Goal: Task Accomplishment & Management: Manage account settings

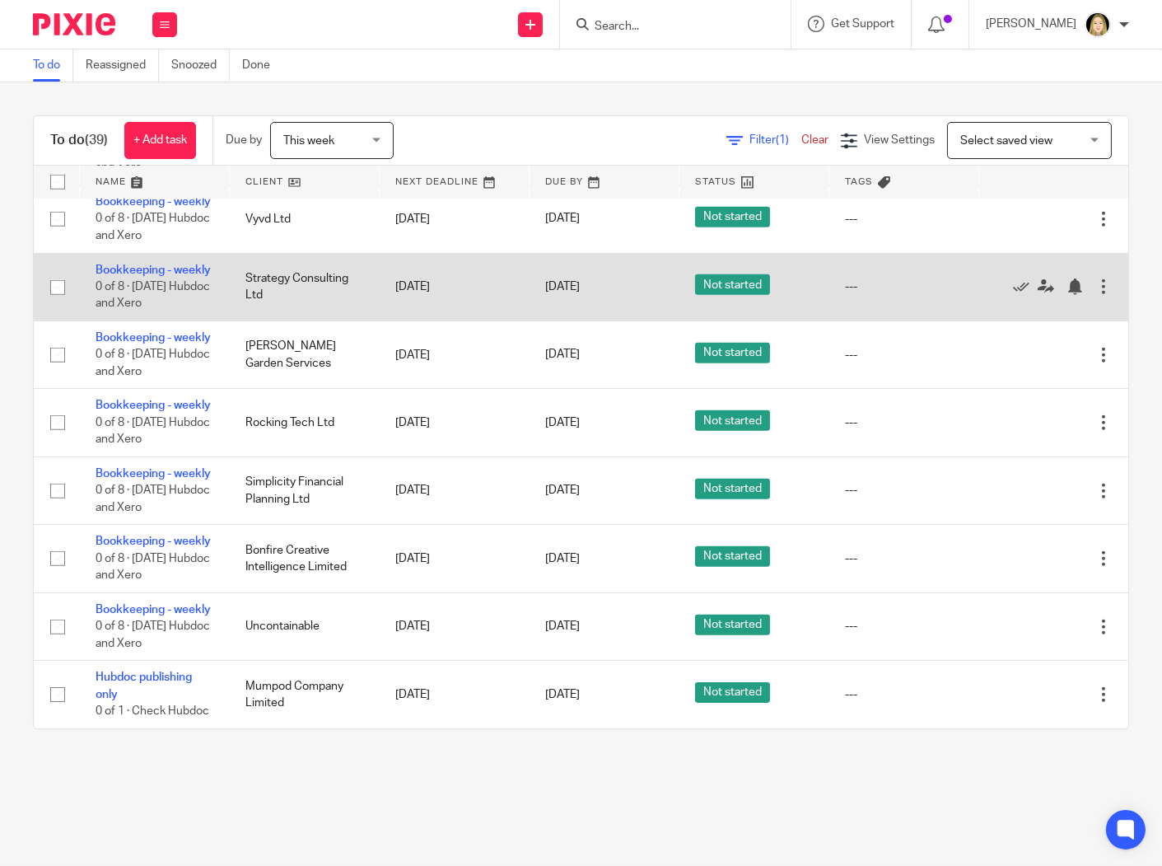
scroll to position [3097, 0]
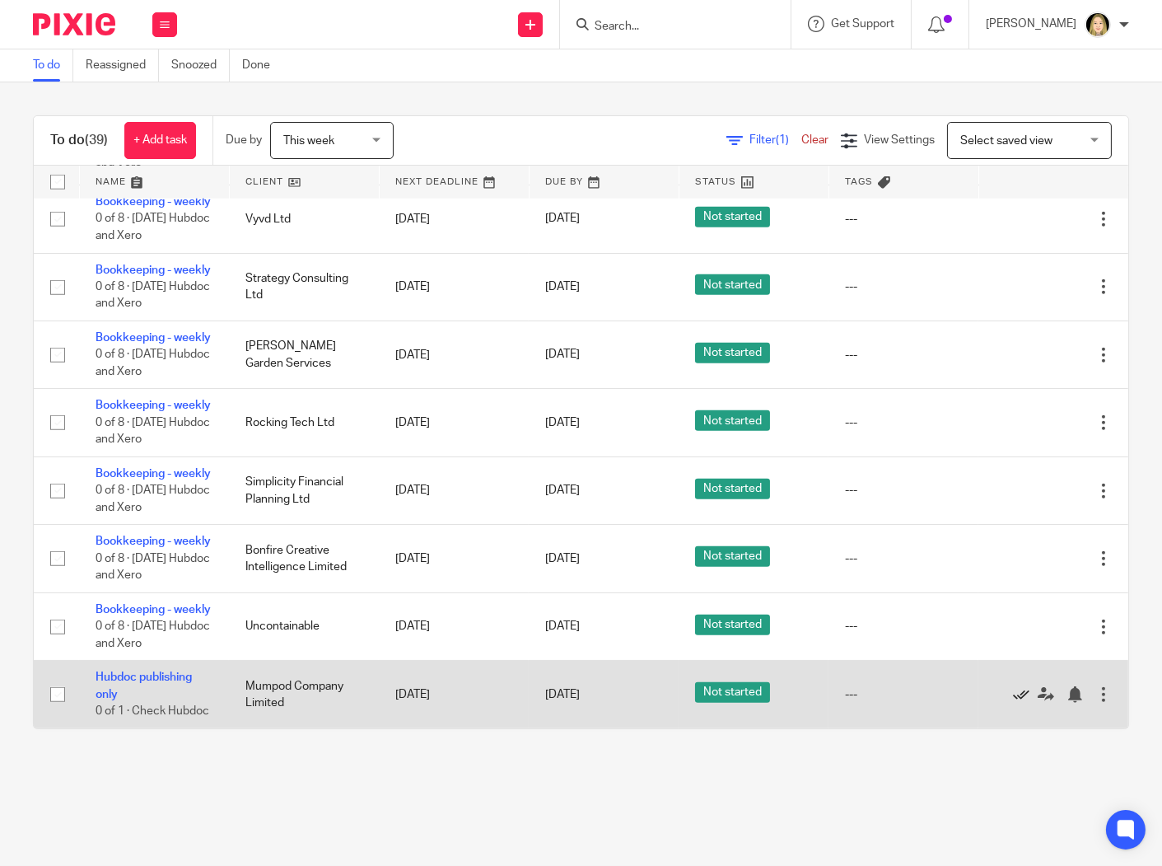
click at [1013, 686] on icon at bounding box center [1021, 694] width 16 height 16
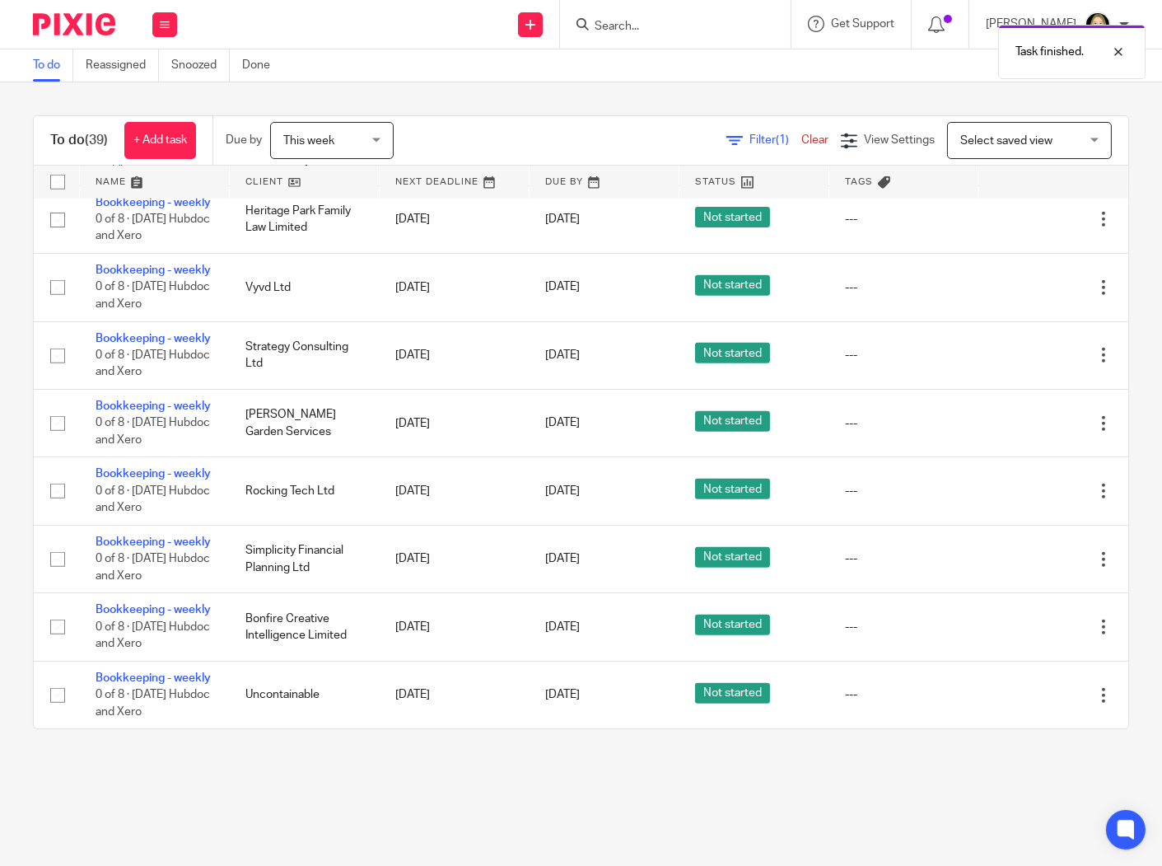
scroll to position [3011, 0]
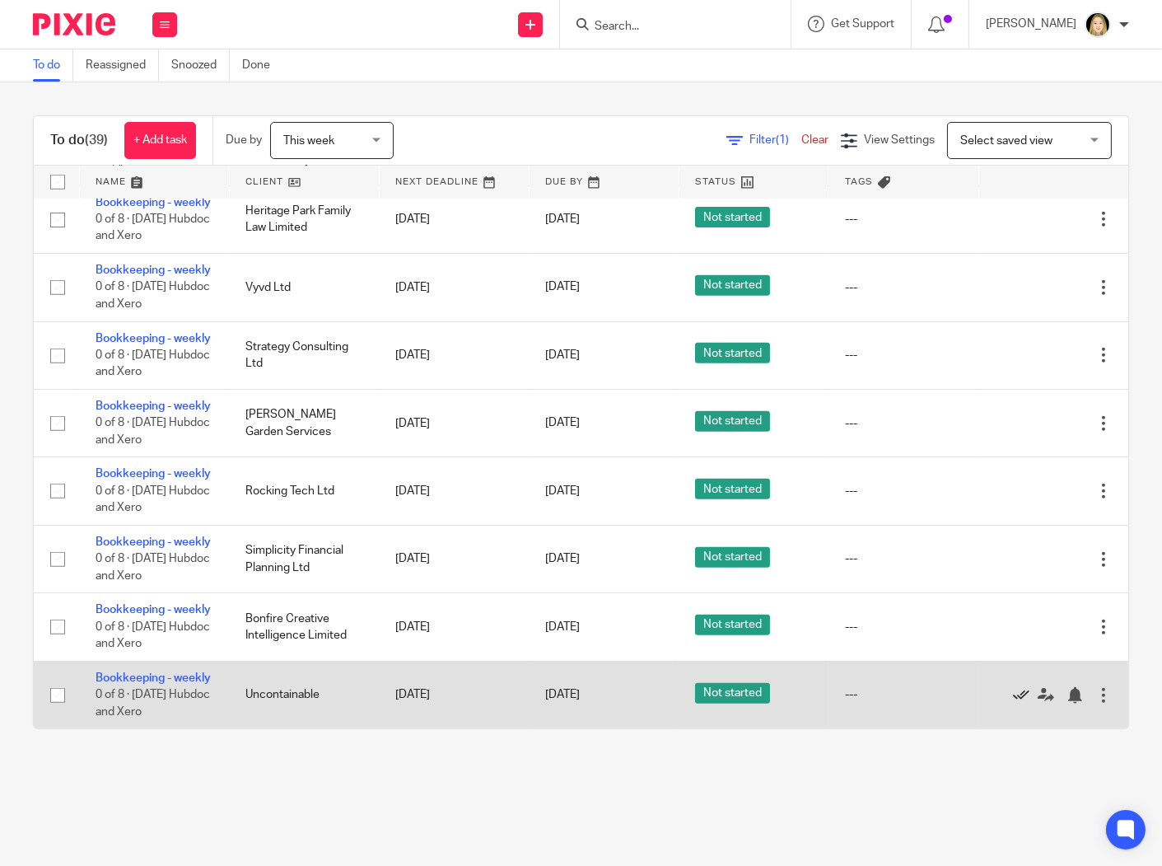
click at [1013, 687] on icon at bounding box center [1021, 695] width 16 height 16
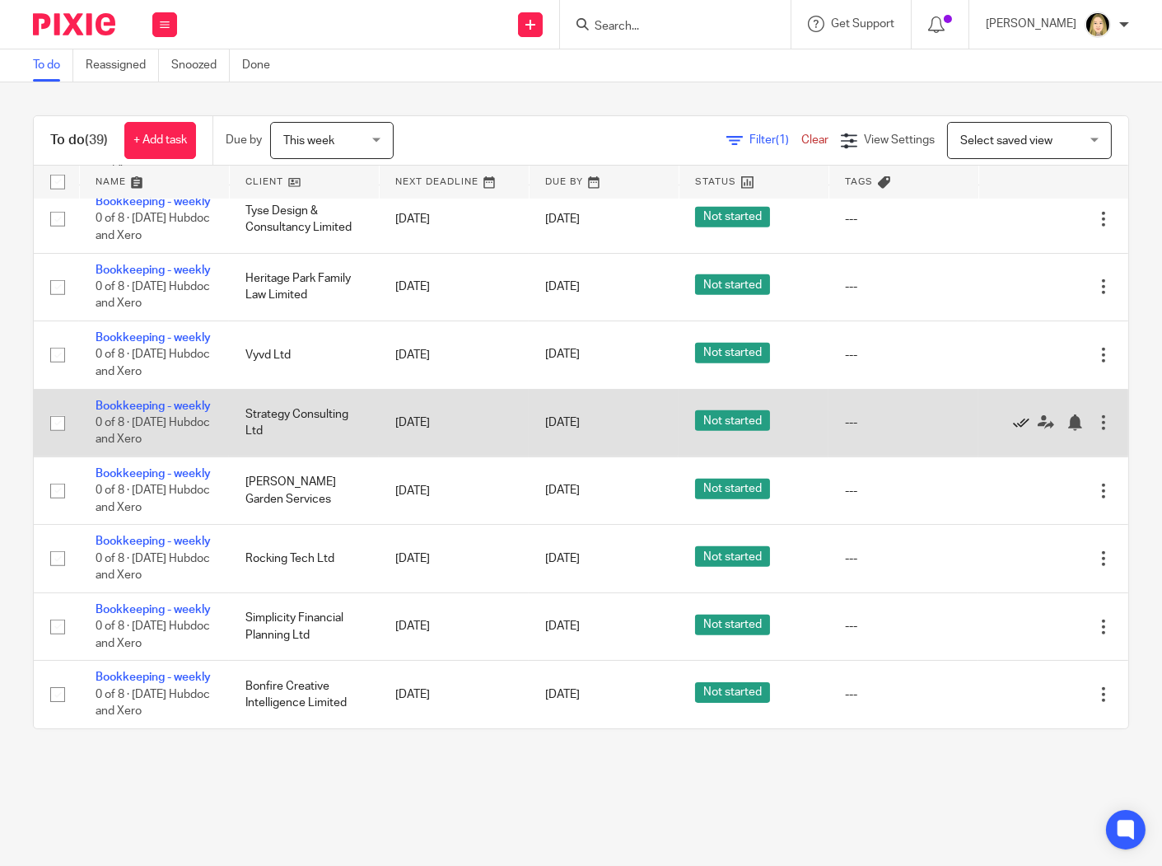
click at [1013, 414] on icon at bounding box center [1021, 422] width 16 height 16
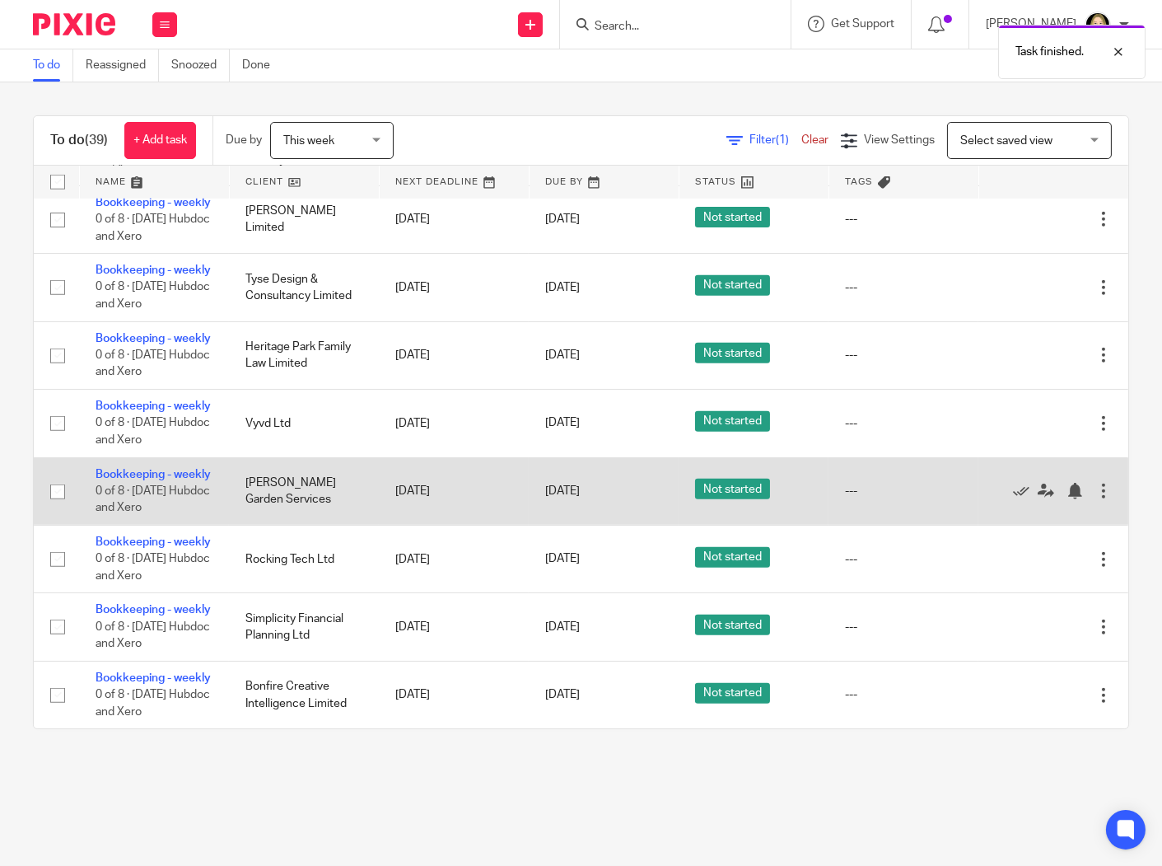
scroll to position [2657, 0]
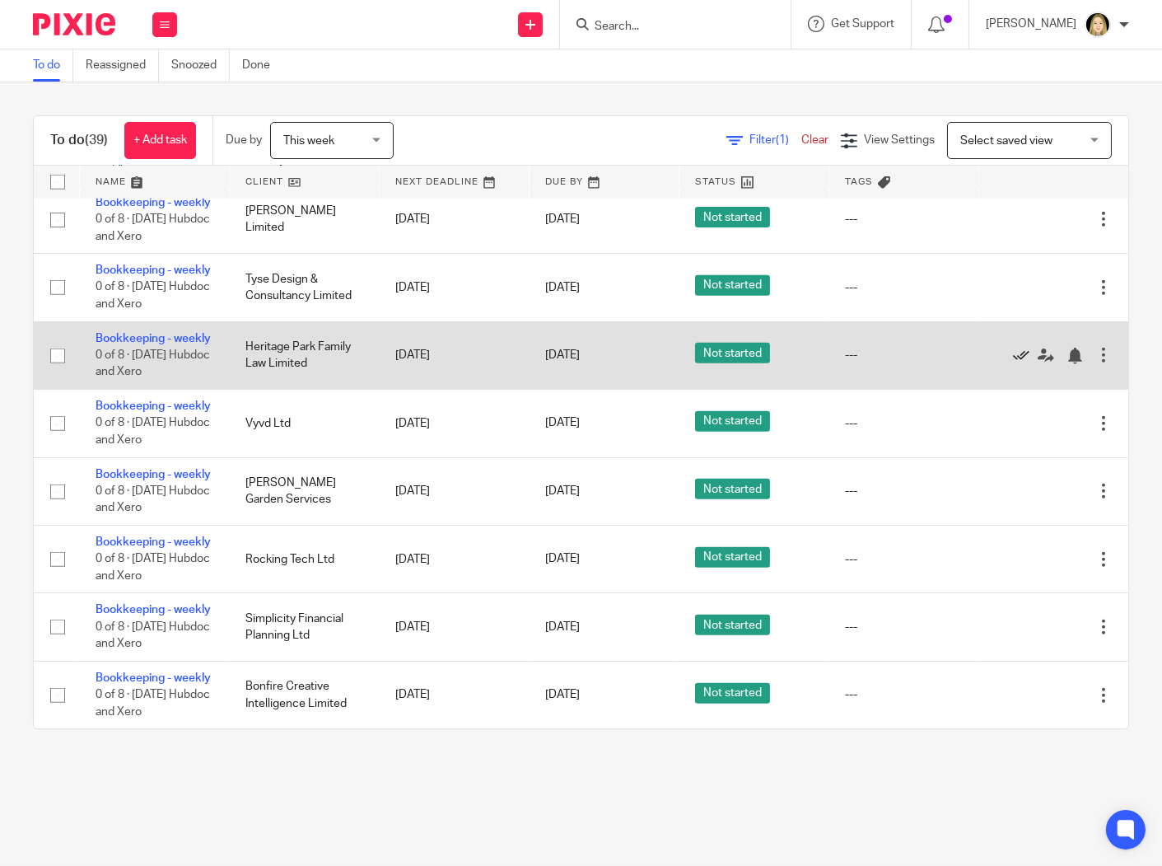
click at [1013, 364] on icon at bounding box center [1021, 356] width 16 height 16
click at [1013, 347] on icon at bounding box center [1021, 355] width 16 height 16
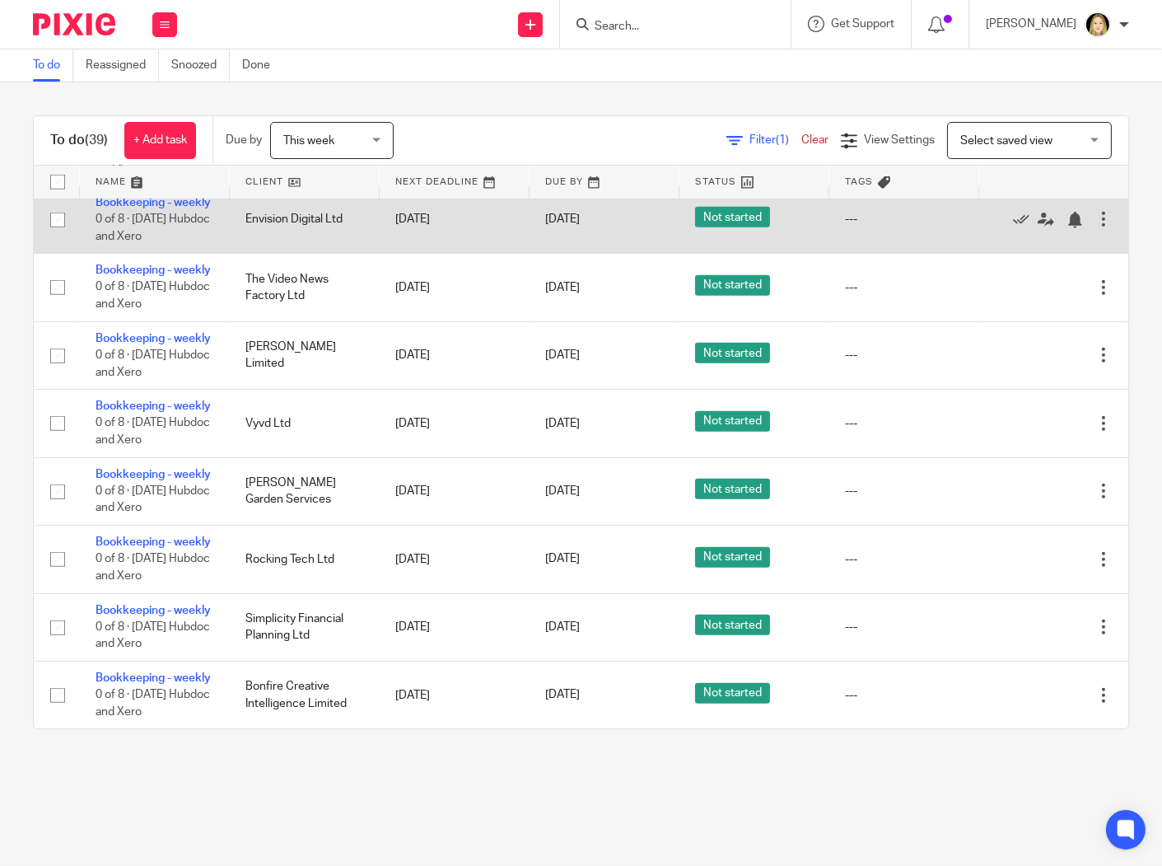
scroll to position [2259, 0]
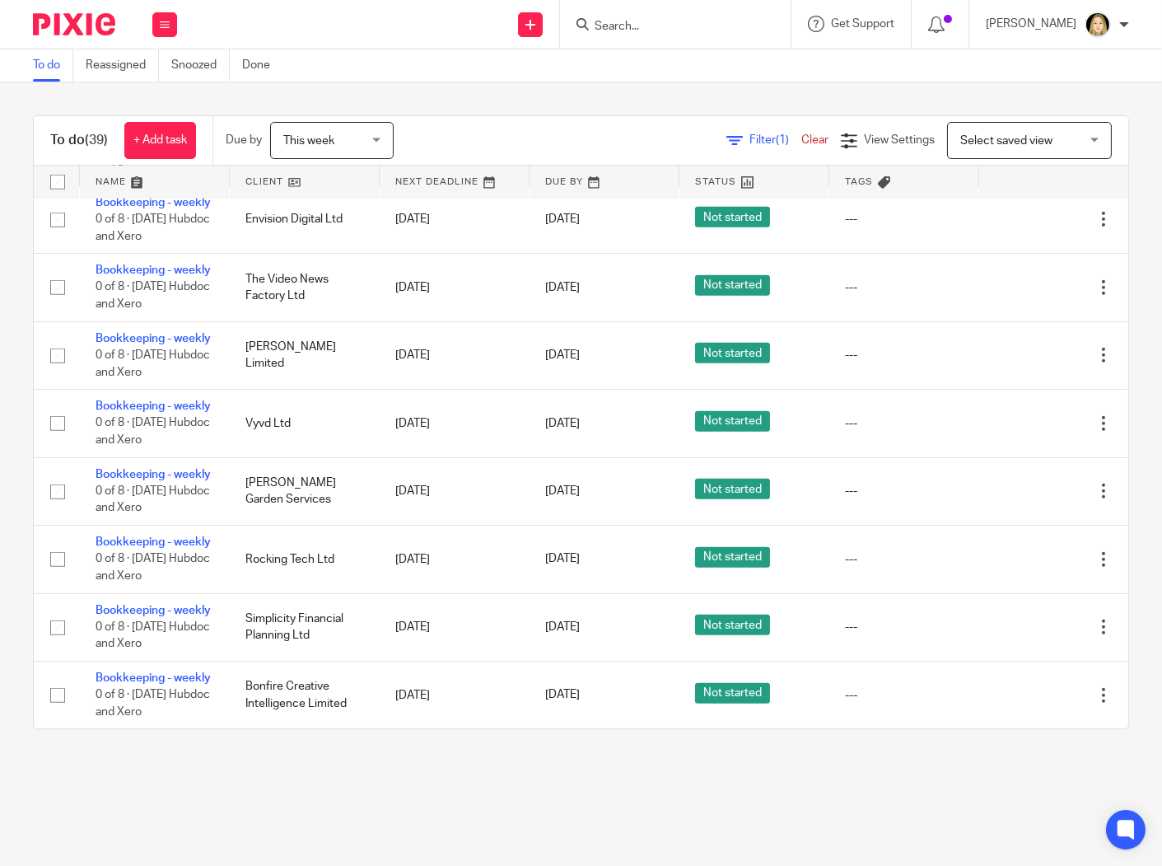
click at [1013, 160] on icon at bounding box center [1021, 151] width 16 height 16
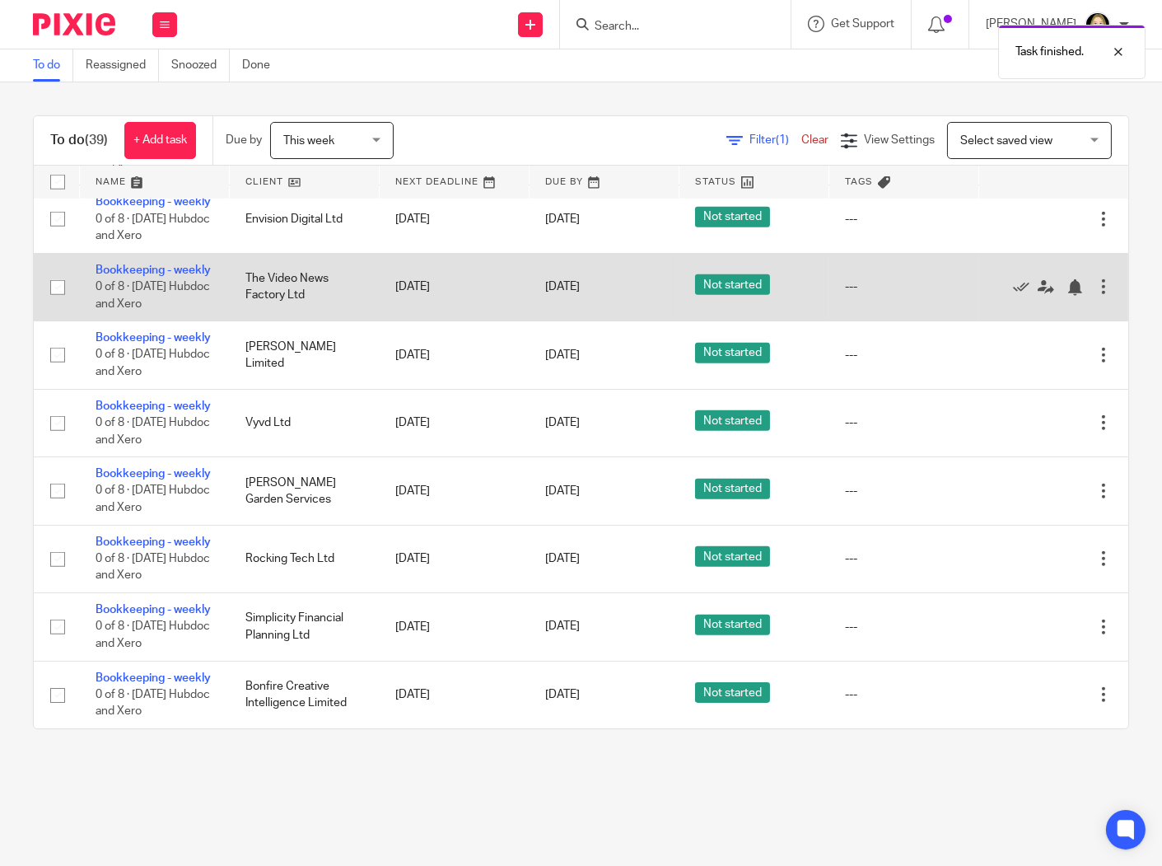
scroll to position [2076, 0]
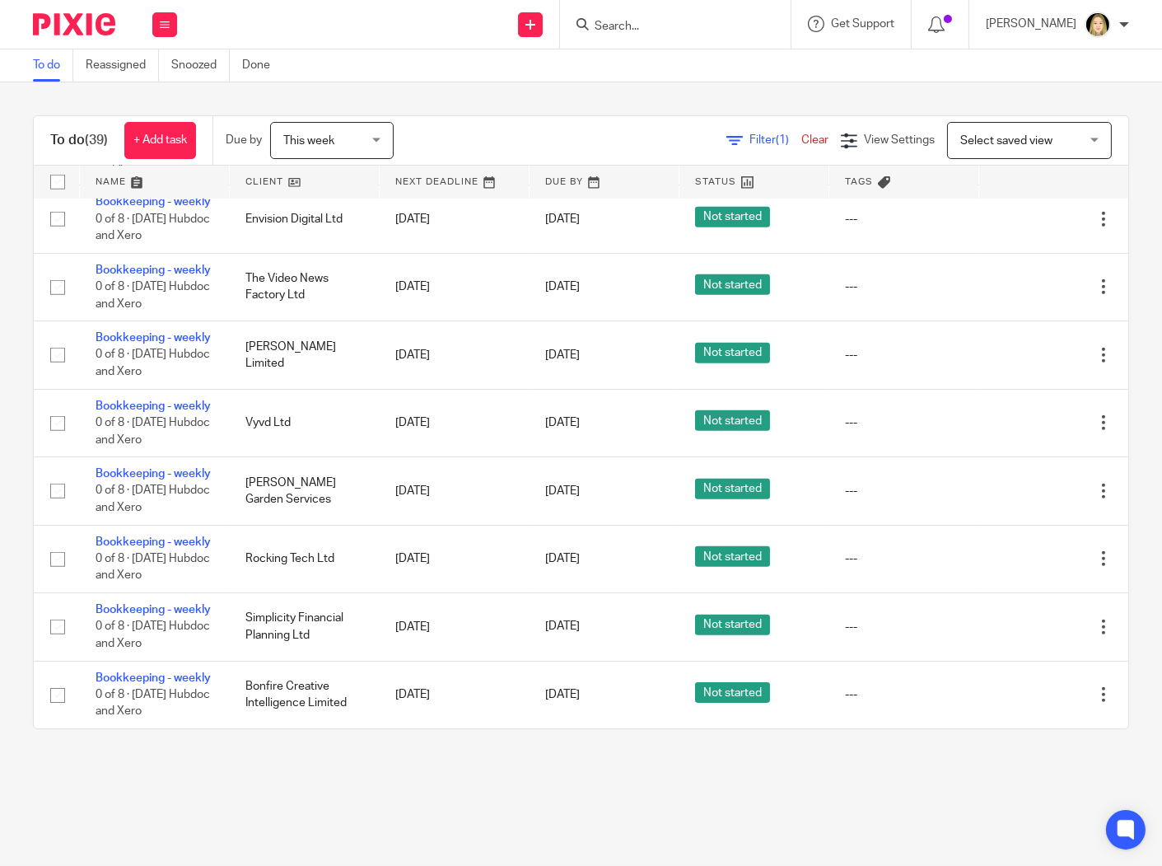
click at [1013, 24] on icon at bounding box center [1021, 15] width 16 height 16
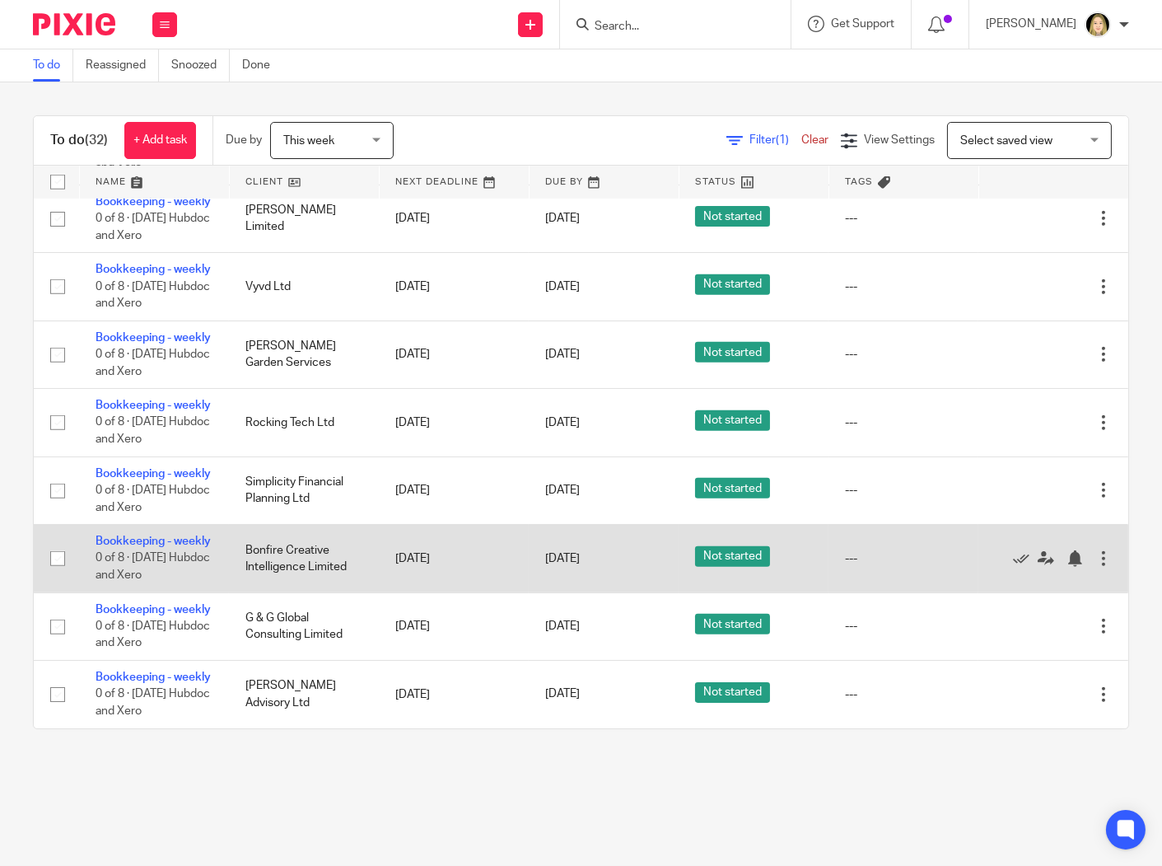
scroll to position [2498, 0]
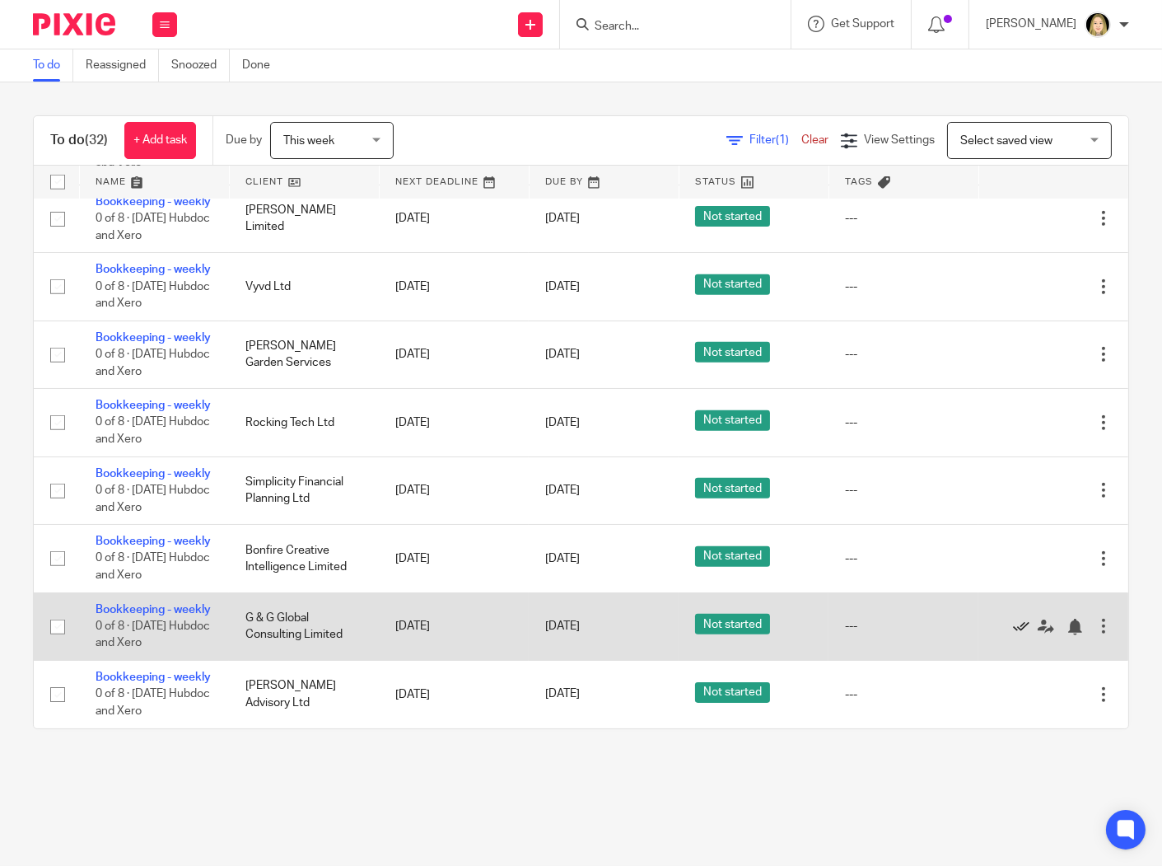
click at [1013, 619] on icon at bounding box center [1021, 627] width 16 height 16
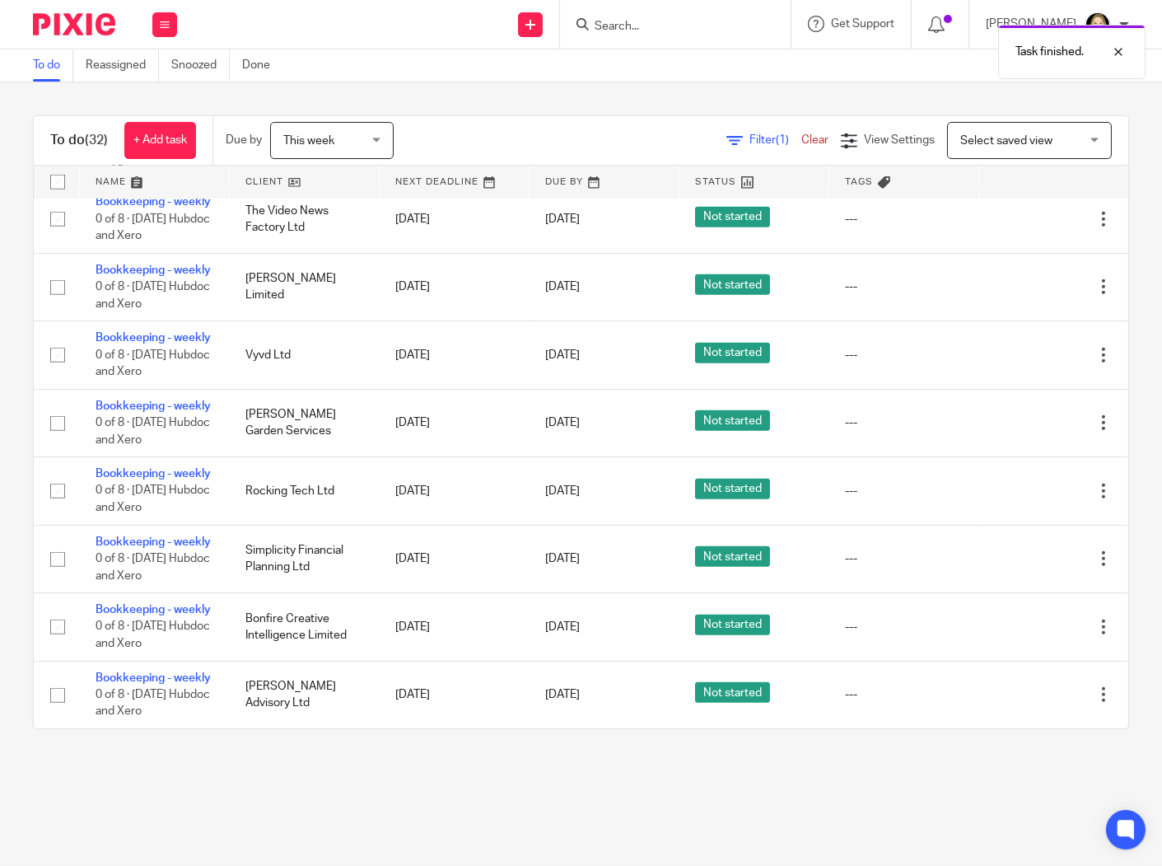
scroll to position [2412, 0]
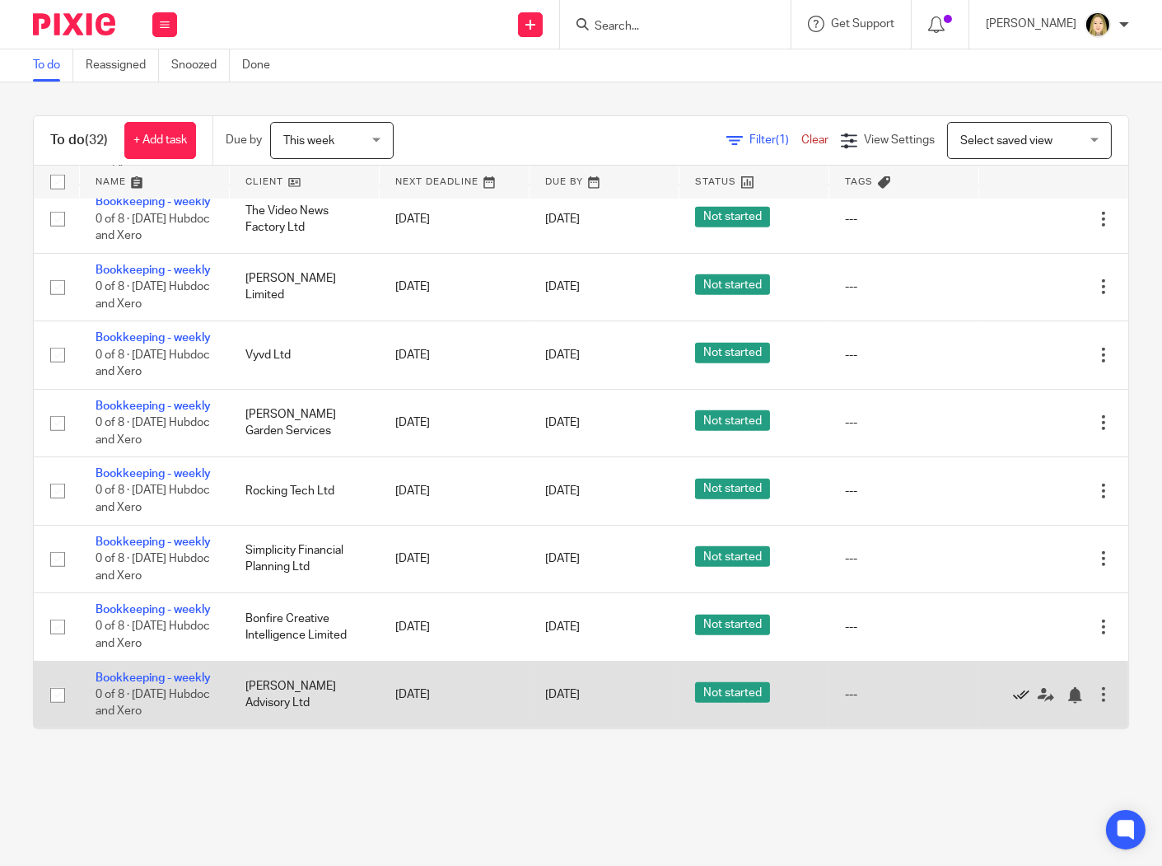
click at [1013, 687] on icon at bounding box center [1021, 695] width 16 height 16
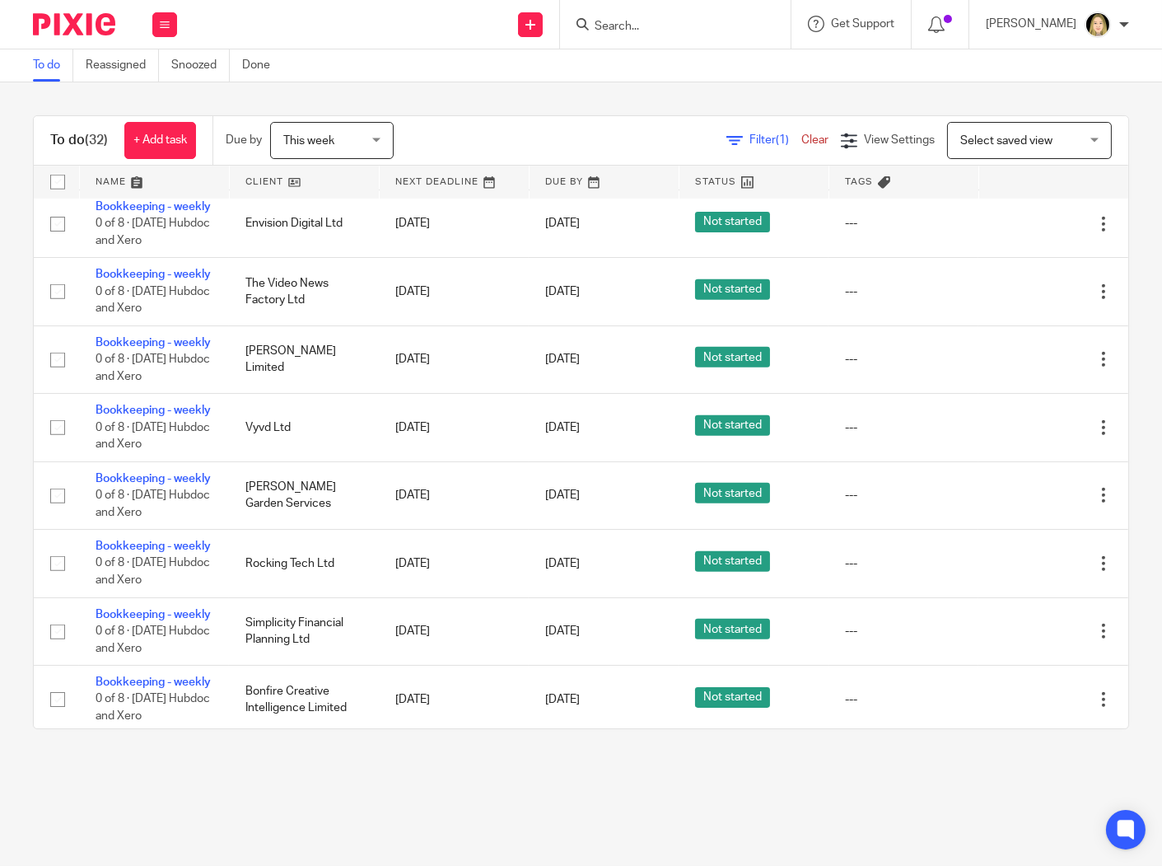
scroll to position [1412, 0]
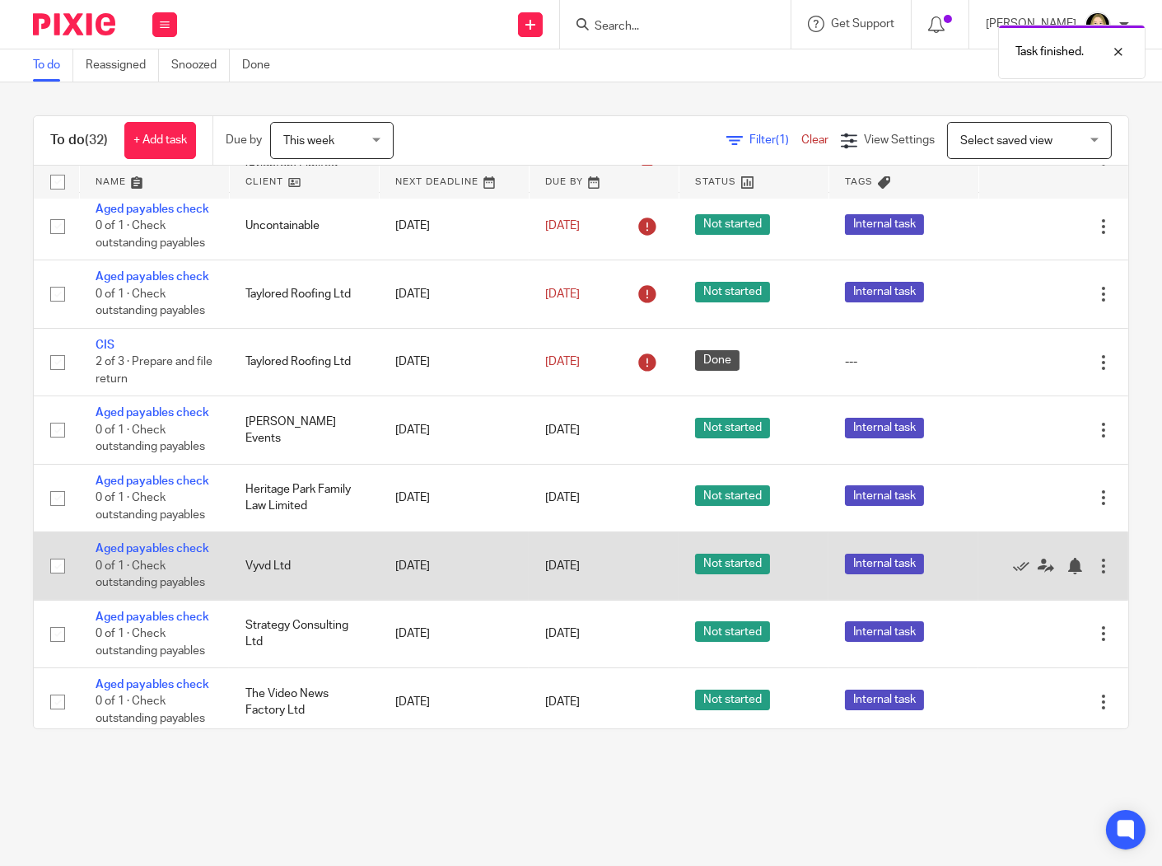
scroll to position [314, 0]
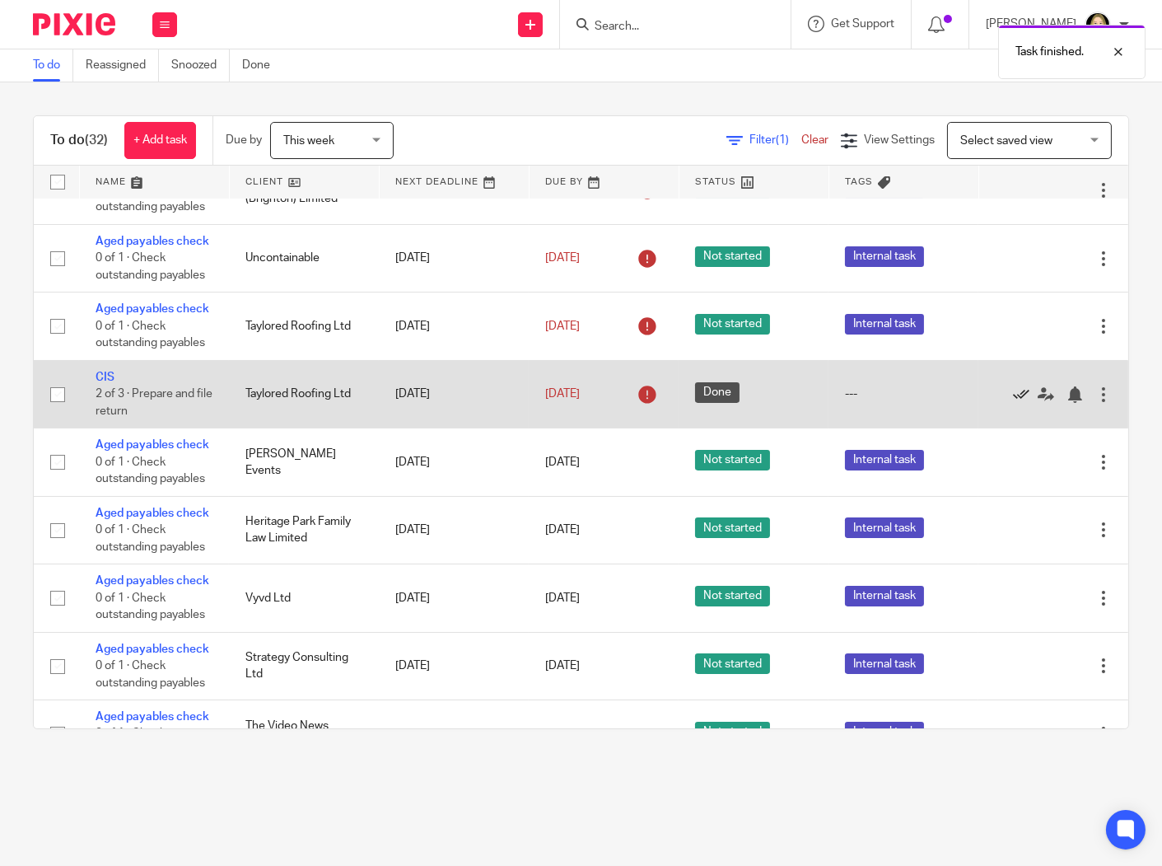
click at [1013, 403] on icon at bounding box center [1021, 394] width 16 height 16
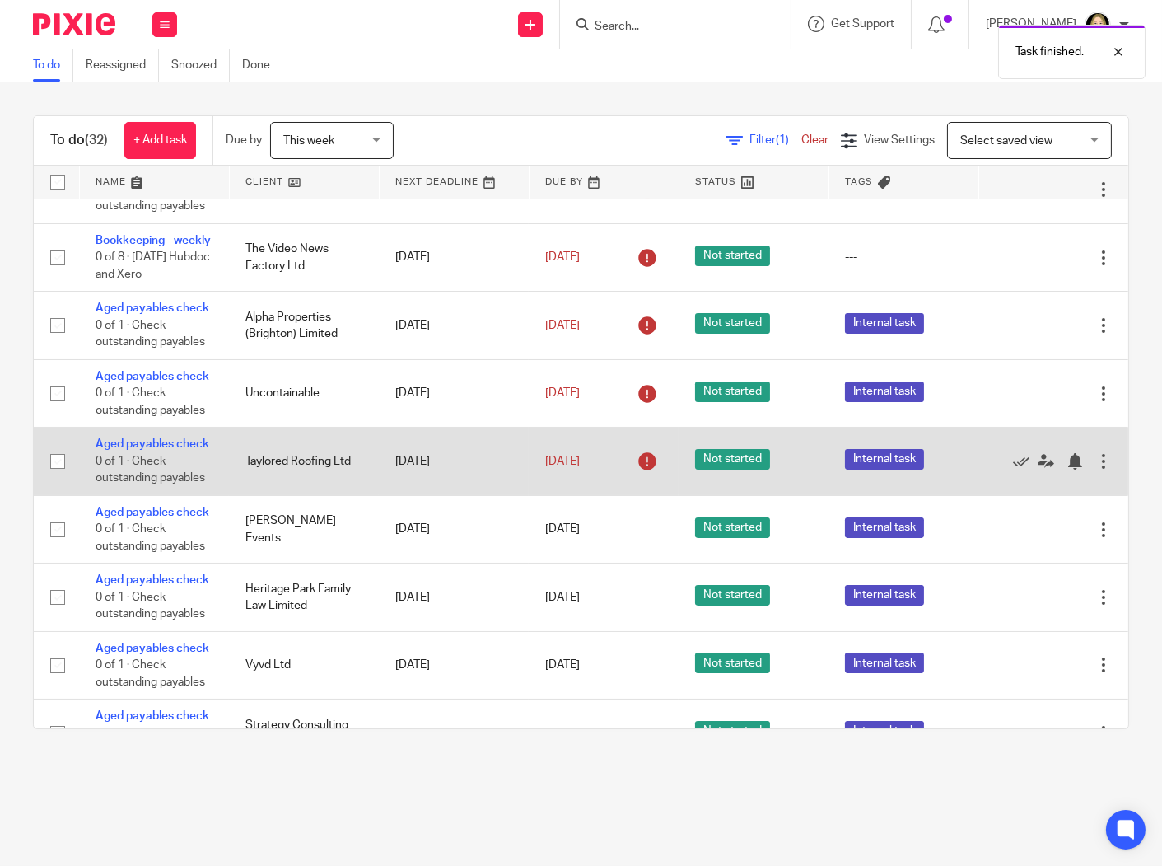
scroll to position [640, 0]
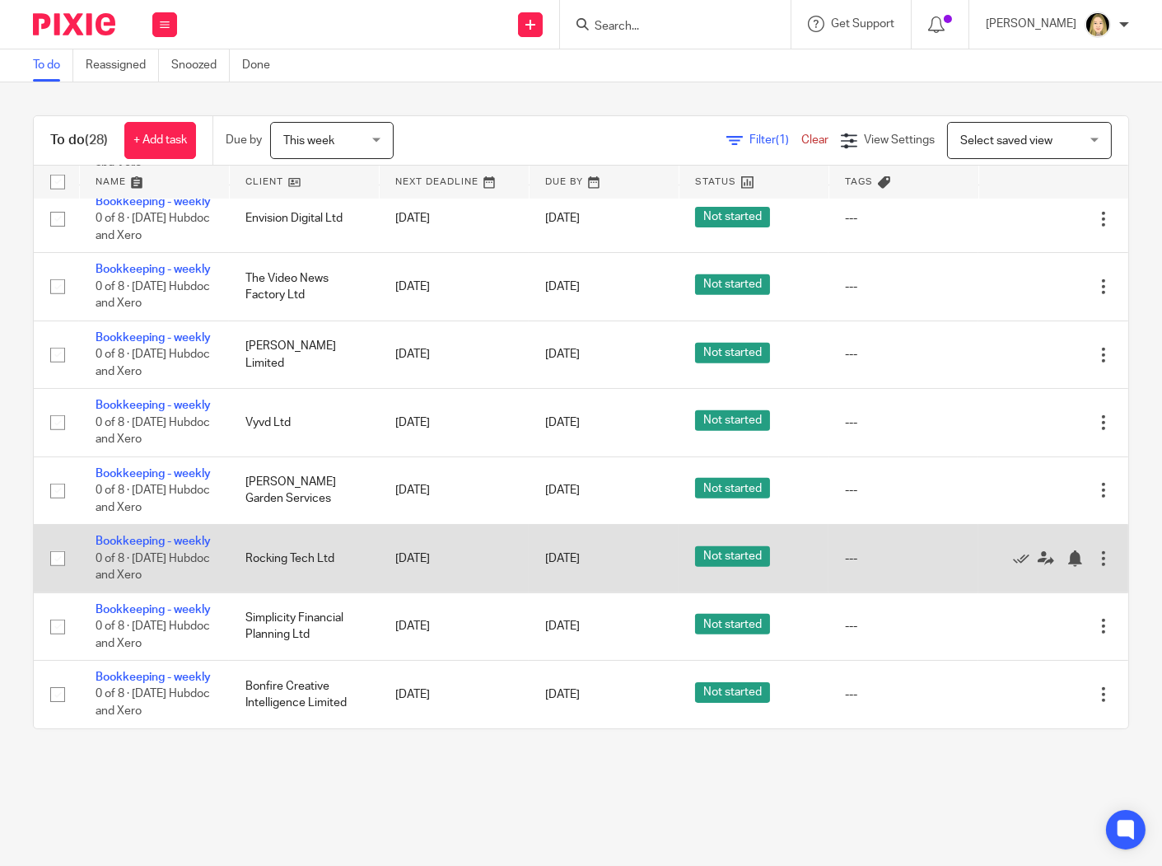
scroll to position [2189, 0]
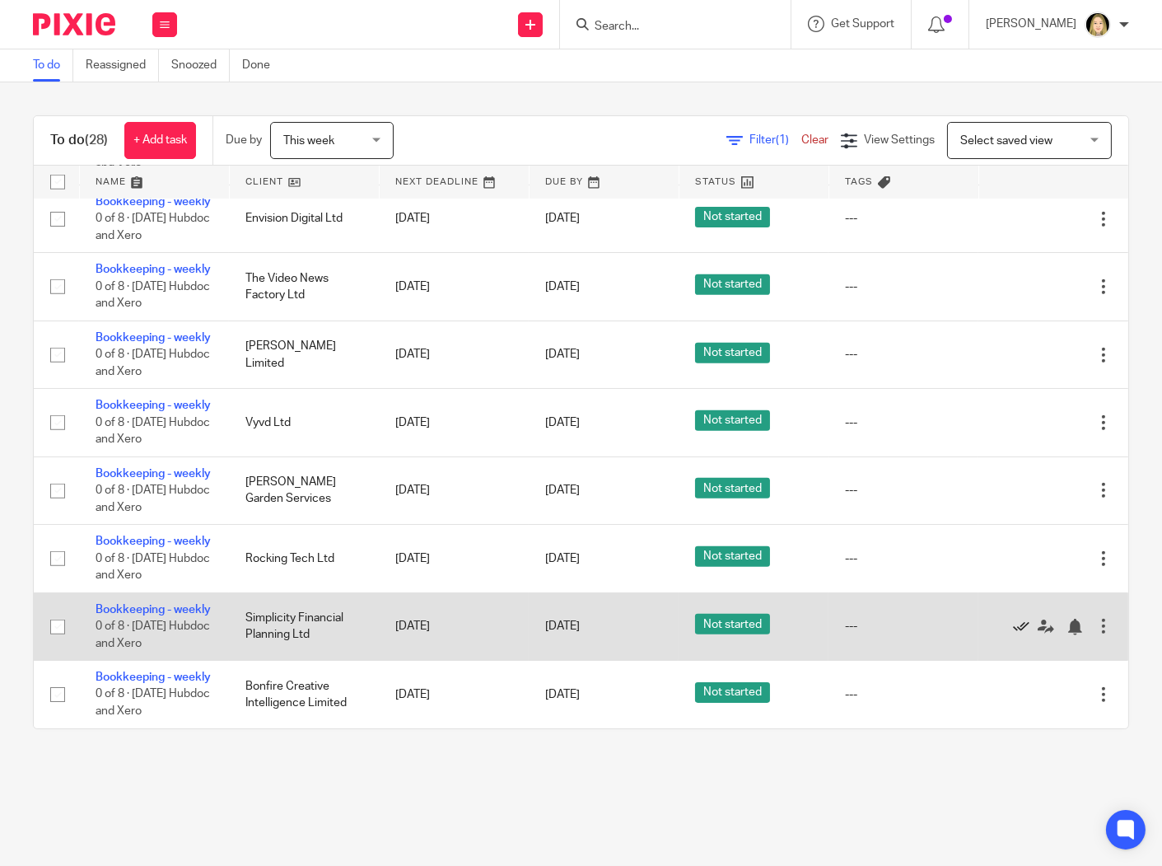
click at [1013, 619] on icon at bounding box center [1021, 627] width 16 height 16
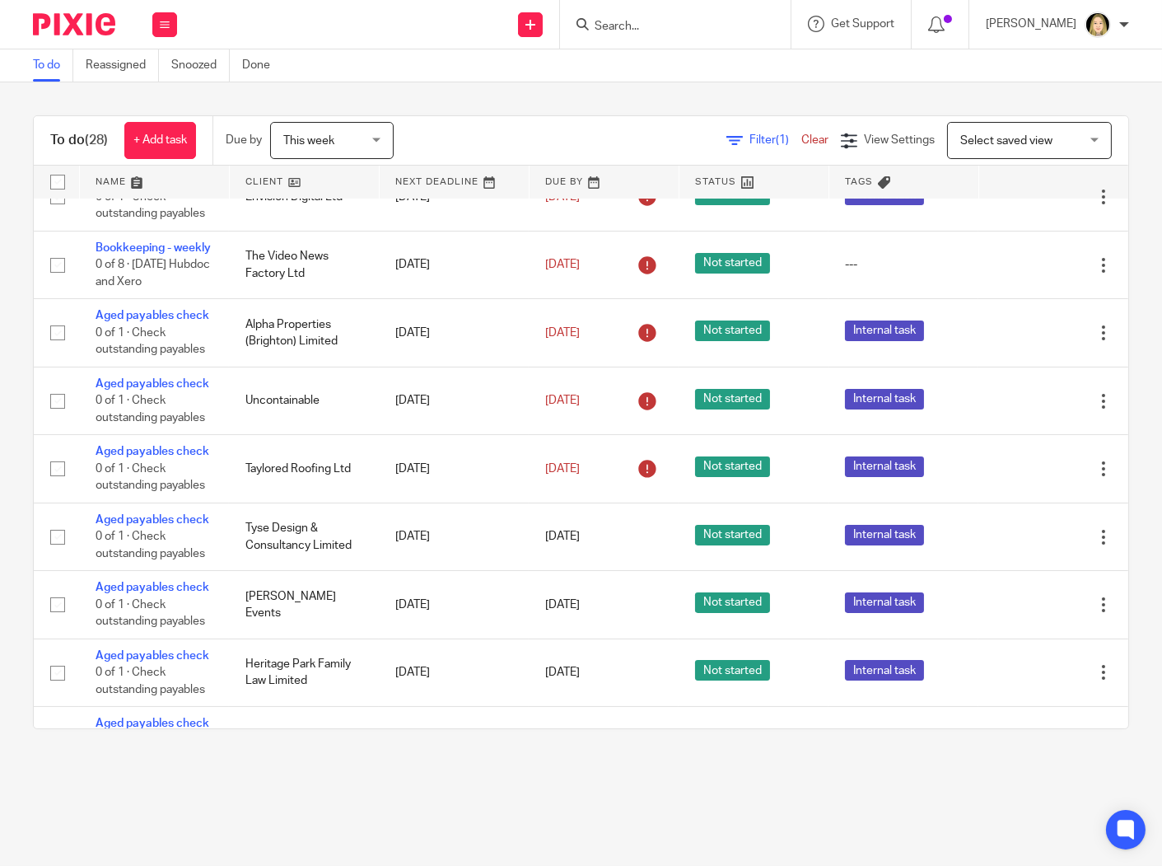
scroll to position [183, 0]
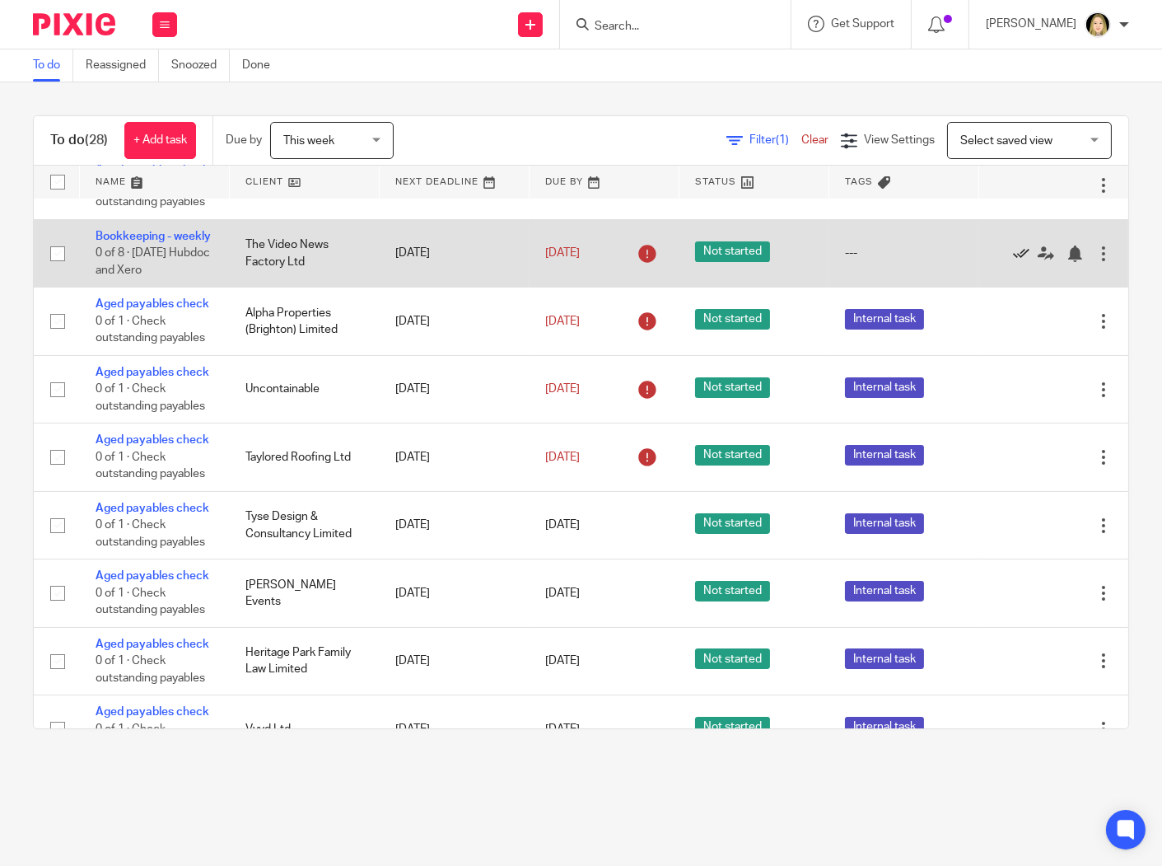
click at [1013, 262] on icon at bounding box center [1021, 253] width 16 height 16
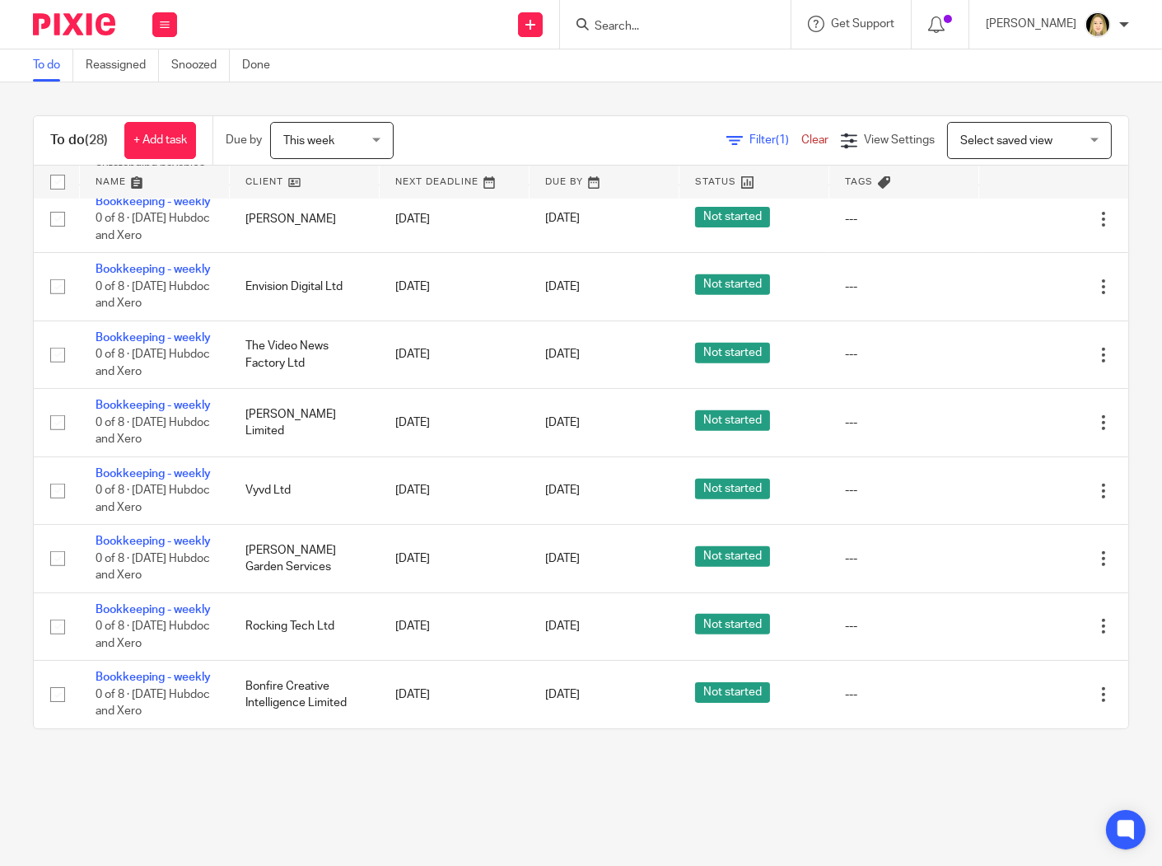
scroll to position [2018, 0]
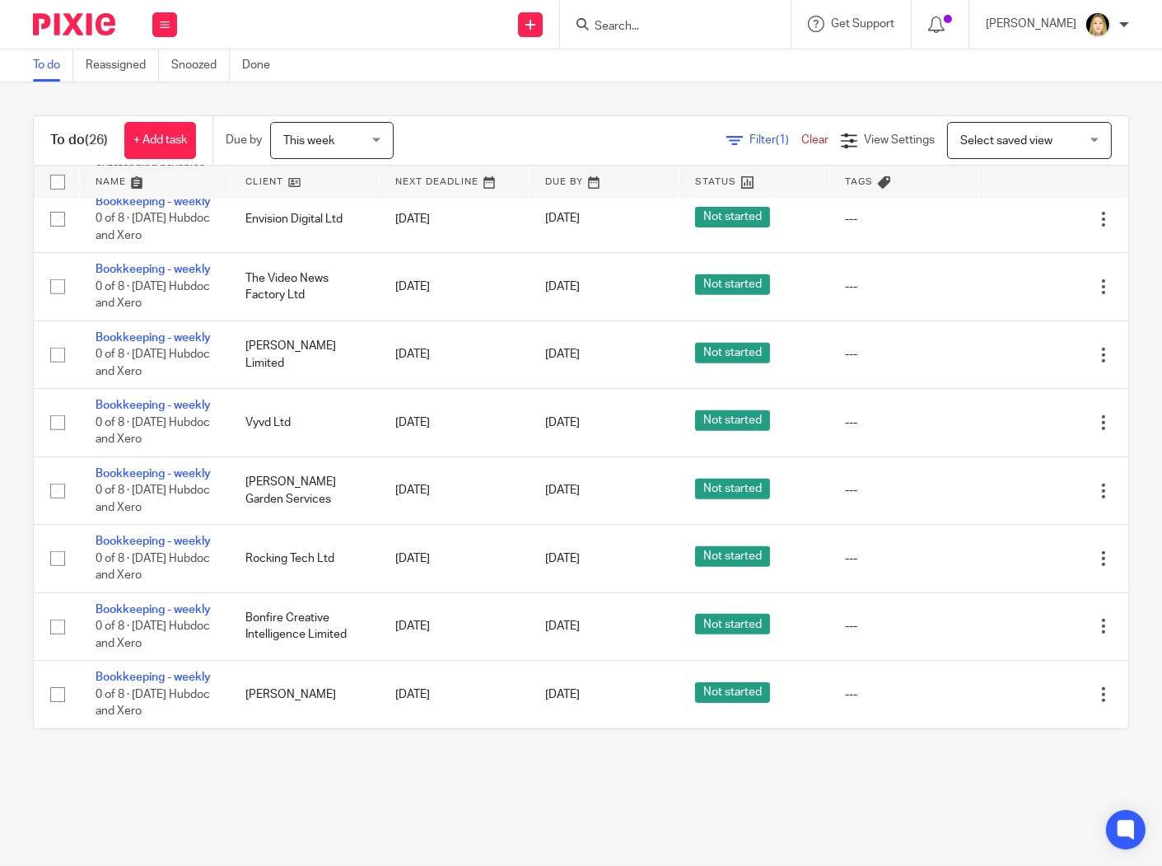
scroll to position [2018, 0]
